Goal: Navigation & Orientation: Find specific page/section

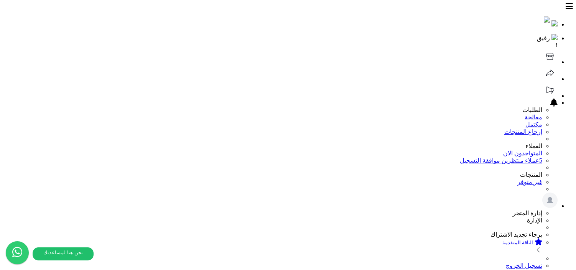
scroll to position [310, 0]
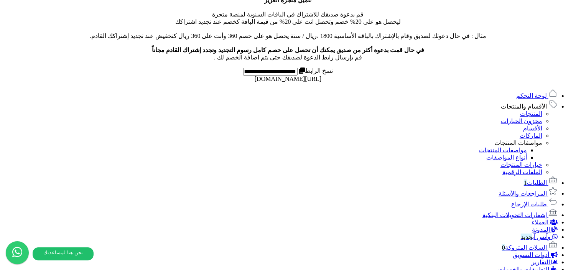
click at [517, 92] on link "لوحة التحكم" at bounding box center [537, 95] width 41 height 7
